Goal: Task Accomplishment & Management: Manage account settings

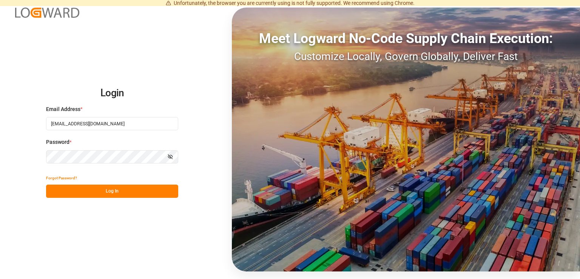
click at [104, 188] on button "Log In" at bounding box center [112, 191] width 132 height 13
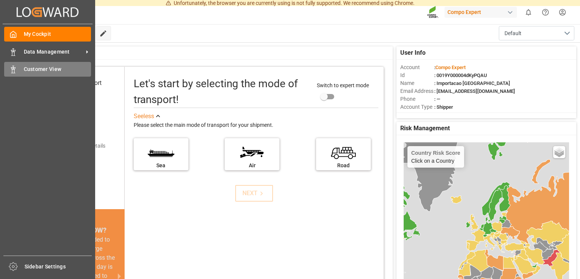
click at [56, 64] on div "Customer View Customer View" at bounding box center [47, 69] width 87 height 15
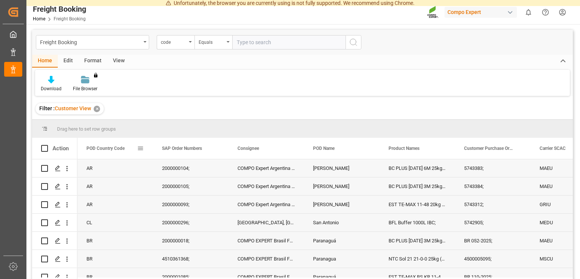
click at [140, 148] on span at bounding box center [140, 148] width 7 height 7
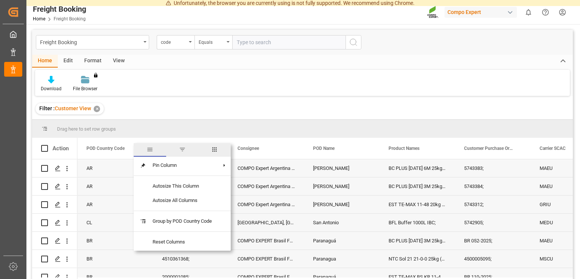
click at [185, 150] on span "filter" at bounding box center [182, 149] width 7 height 7
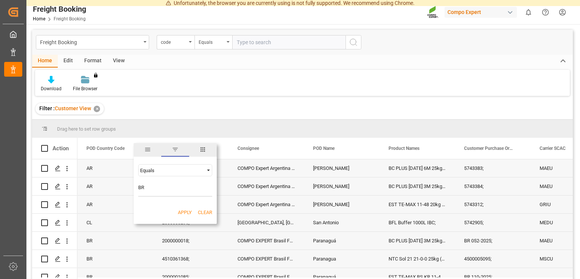
type input "BR"
click at [180, 207] on div "Apply Clear" at bounding box center [175, 213] width 83 height 20
click at [185, 214] on button "Apply" at bounding box center [185, 213] width 14 height 8
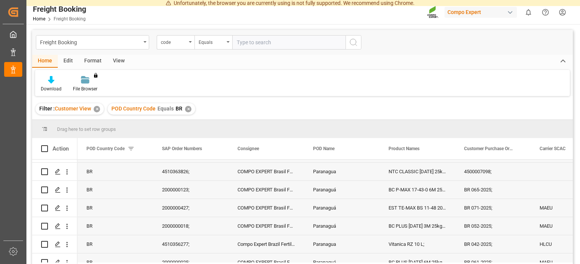
scroll to position [1246, 0]
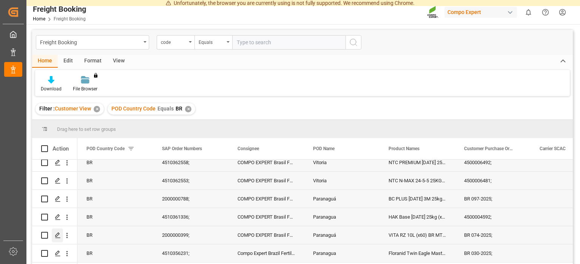
click at [59, 232] on icon "Press SPACE to select this row." at bounding box center [58, 235] width 6 height 6
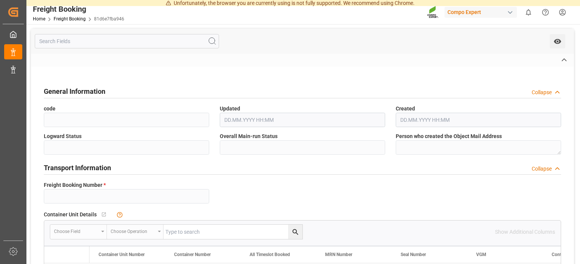
type input "6200000263"
type textarea "BR 074-2025;"
type input "2000000399;"
type textarea "4100001229;"
type textarea "ZSEA"
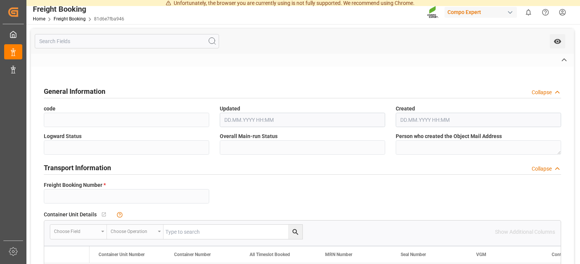
type input "[DATE] 01:00"
type input "BRPNG"
type input "Paranaguá"
type textarea "CIF"
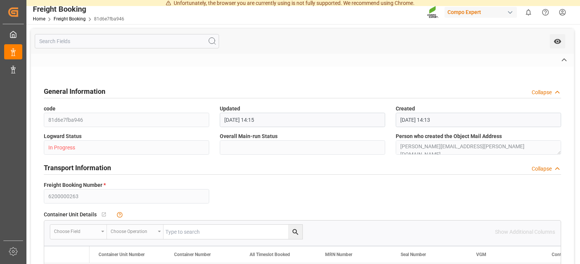
type textarea "SP_EWM"
type textarea "VITA RZ 10L (x60) BR MTO;"
type textarea "4222102508;"
type input "0"
type input "[DATE] 16:13"
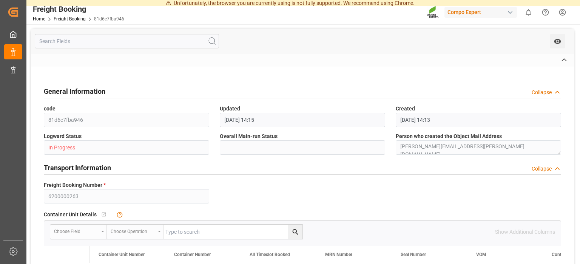
type input "[DATE] 16:15"
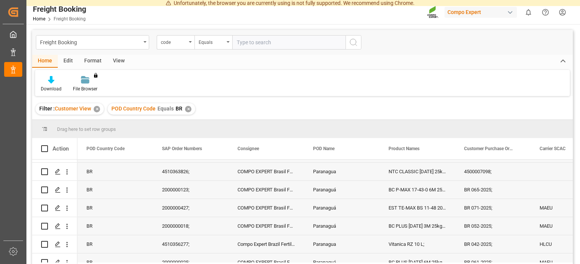
scroll to position [378, 0]
